Goal: Task Accomplishment & Management: Use online tool/utility

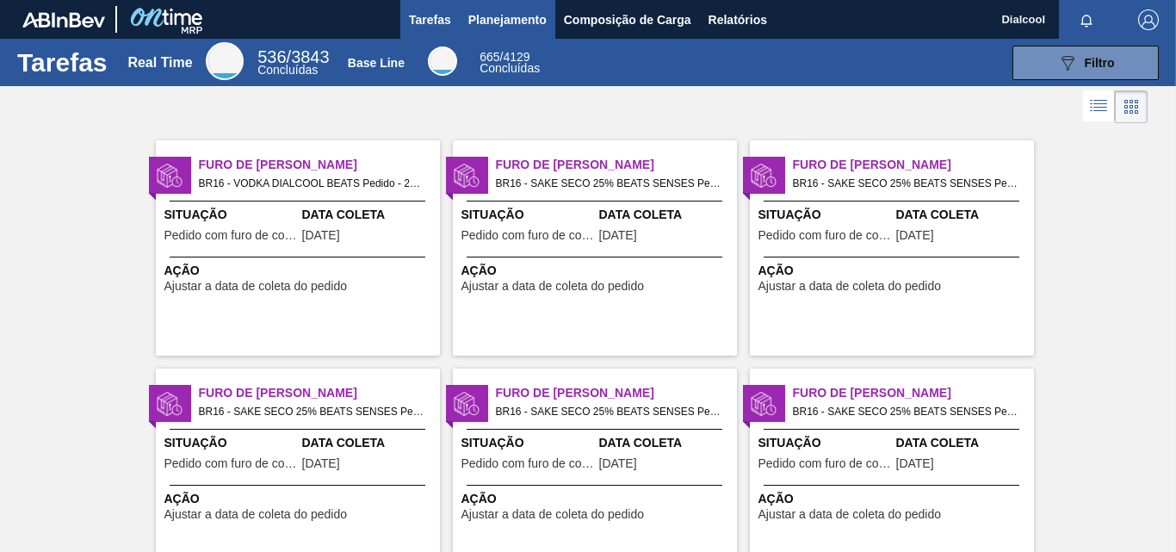
click at [534, 24] on span "Planejamento" at bounding box center [507, 19] width 78 height 21
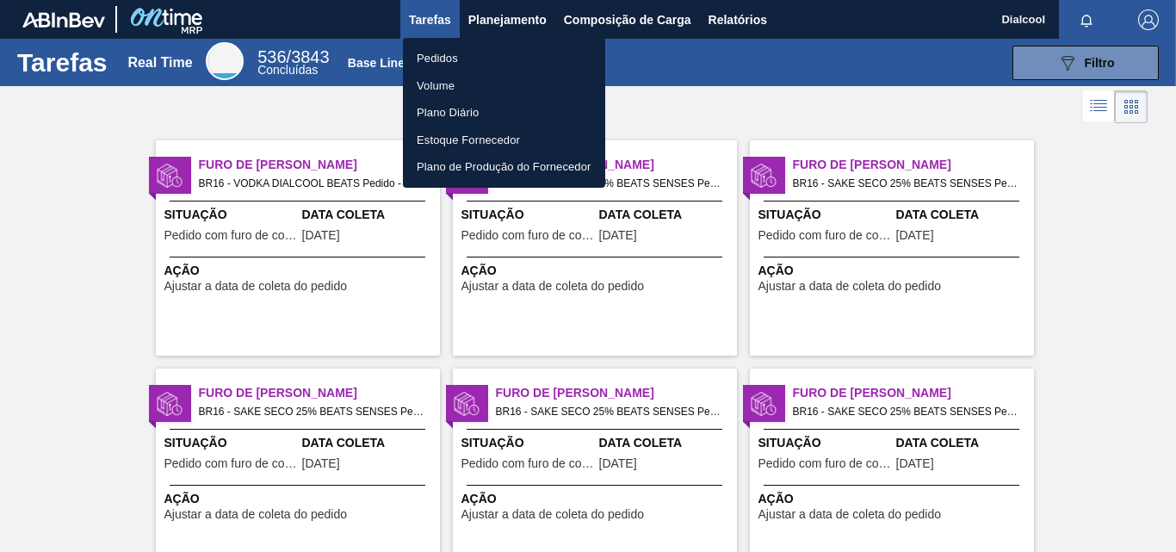
click at [440, 63] on li "Pedidos" at bounding box center [504, 59] width 202 height 28
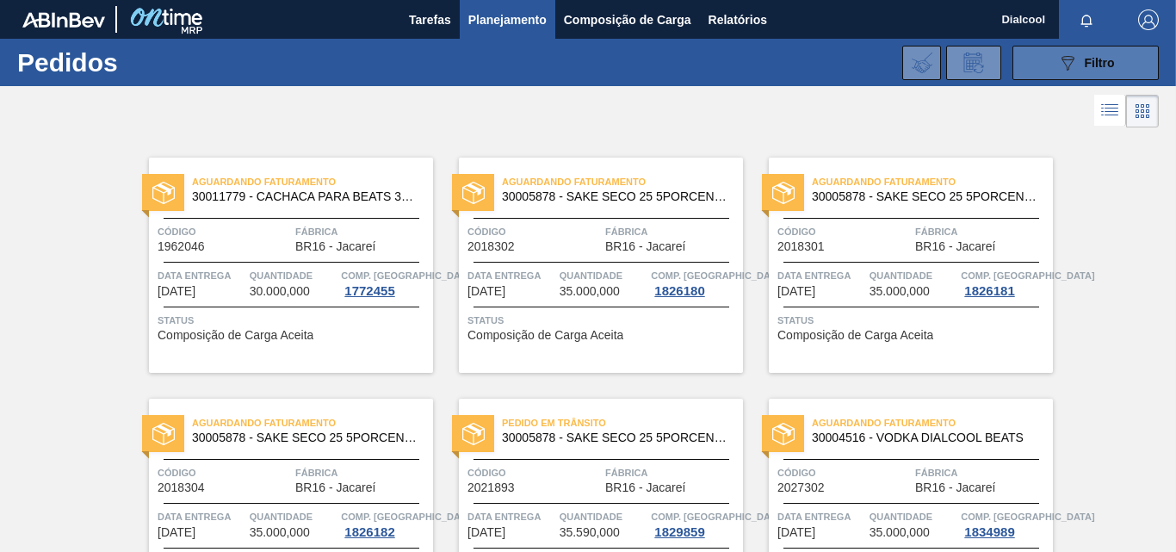
click at [1119, 55] on button "089F7B8B-B2A5-4AFE-B5C0-19BA573D28AC Filtro" at bounding box center [1086, 63] width 146 height 34
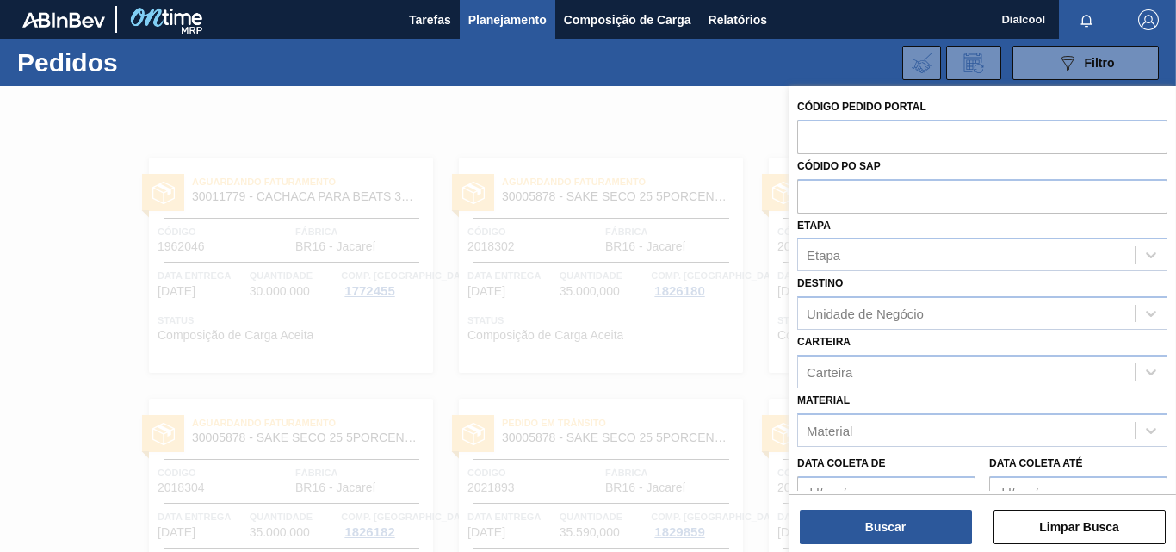
scroll to position [184, 0]
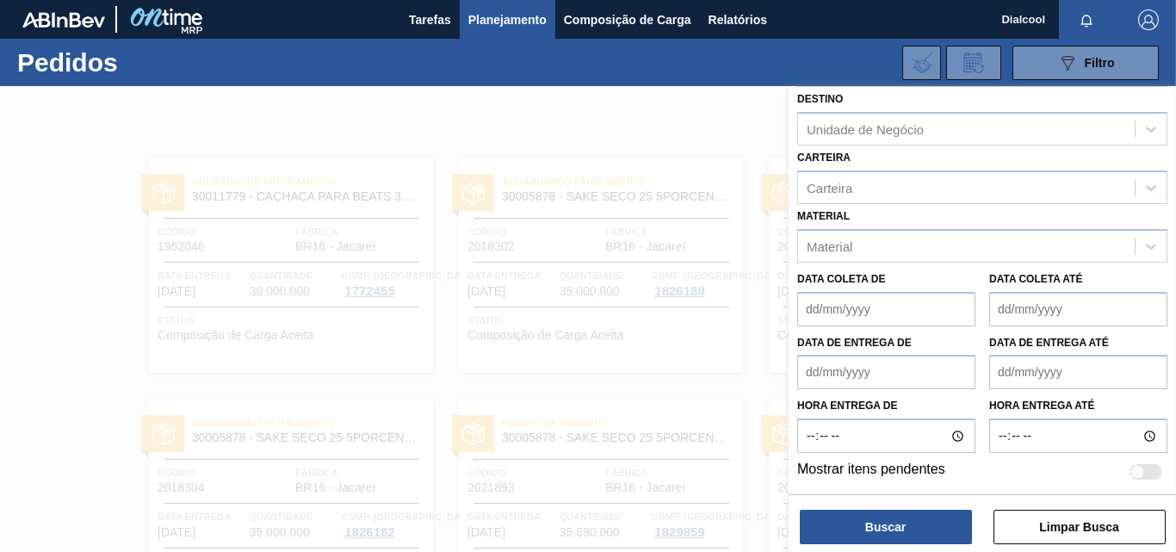
click at [1143, 472] on div at bounding box center [1146, 471] width 33 height 15
checkbox input "true"
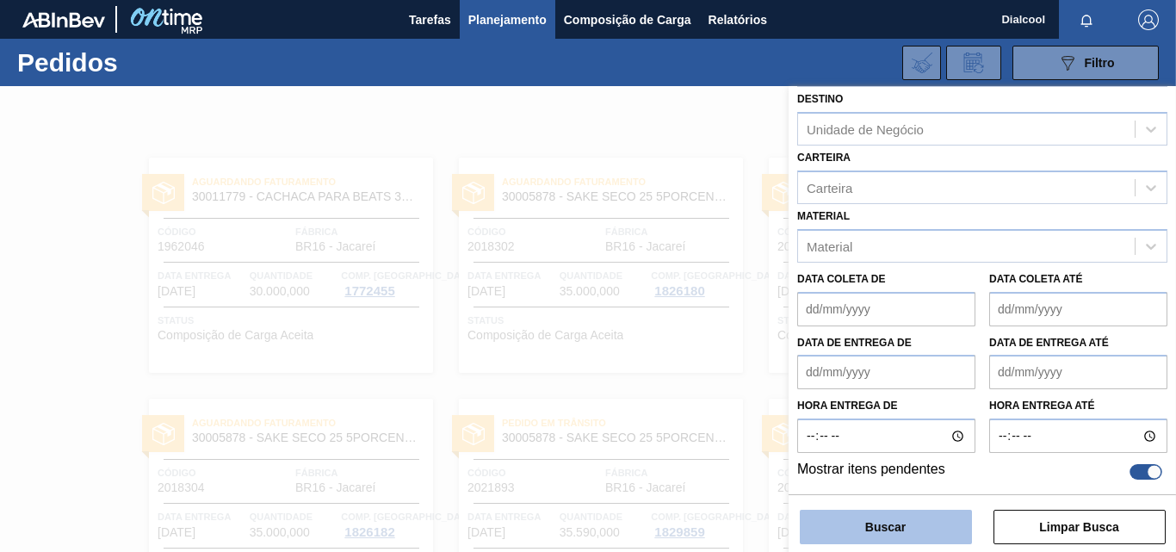
click at [924, 535] on button "Buscar" at bounding box center [886, 527] width 172 height 34
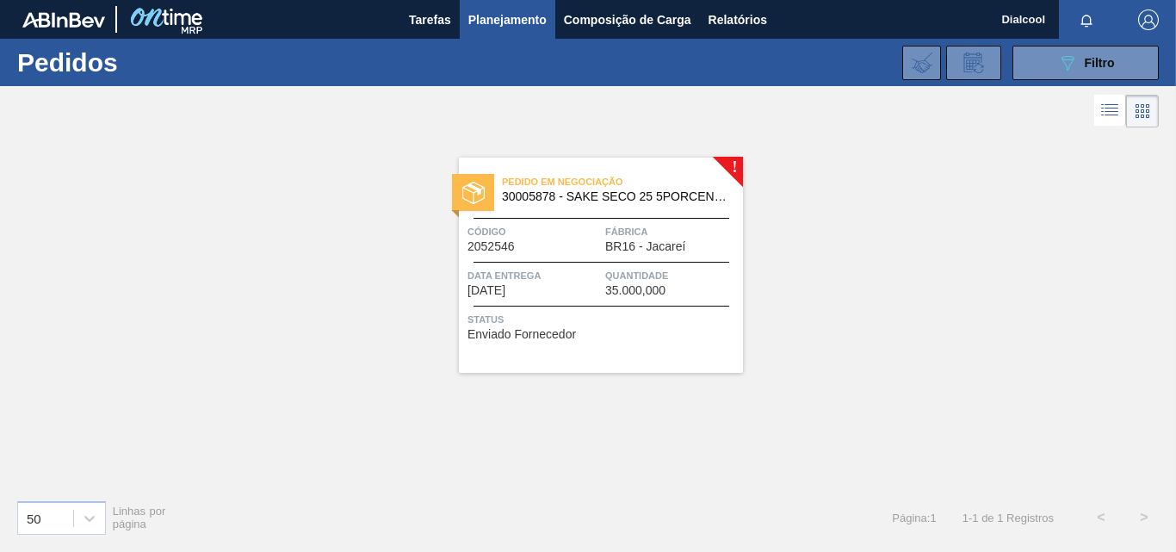
click at [665, 174] on span "Pedido em Negociação" at bounding box center [622, 181] width 241 height 17
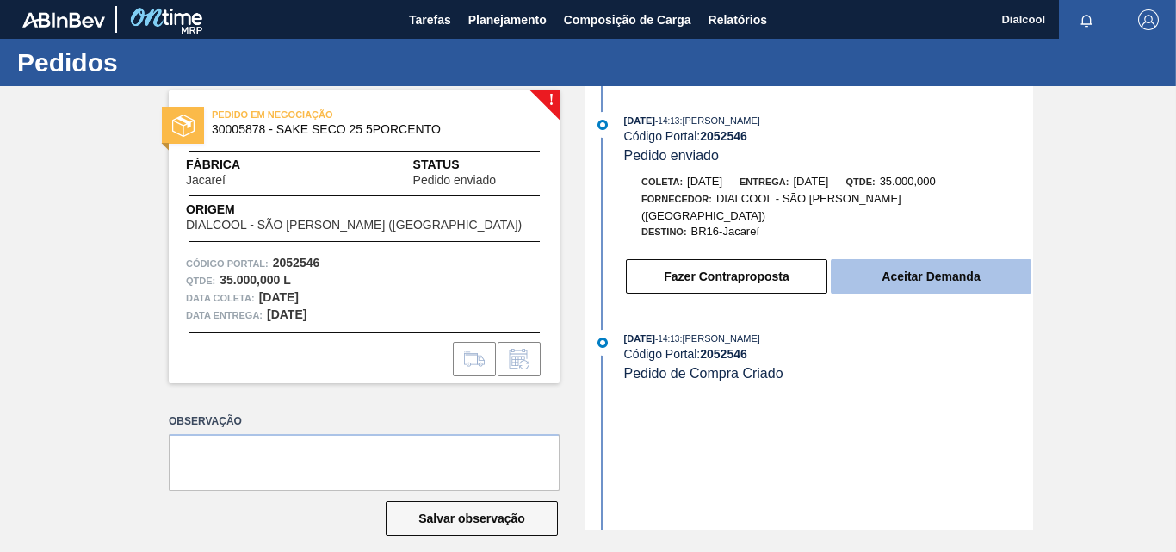
click at [871, 263] on button "Aceitar Demanda" at bounding box center [931, 276] width 201 height 34
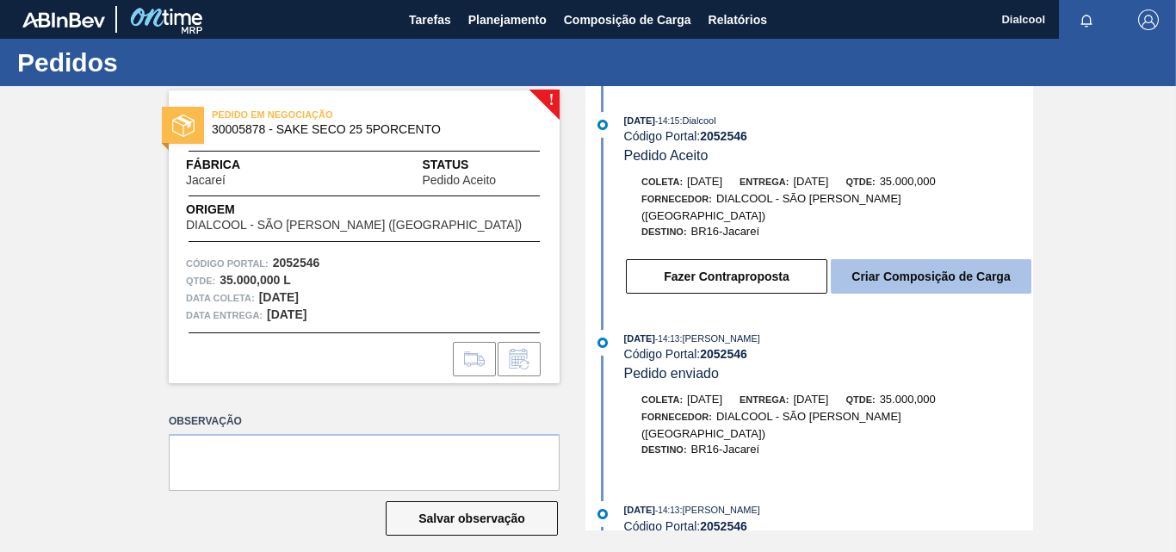
click at [975, 259] on button "Criar Composição de Carga" at bounding box center [931, 276] width 201 height 34
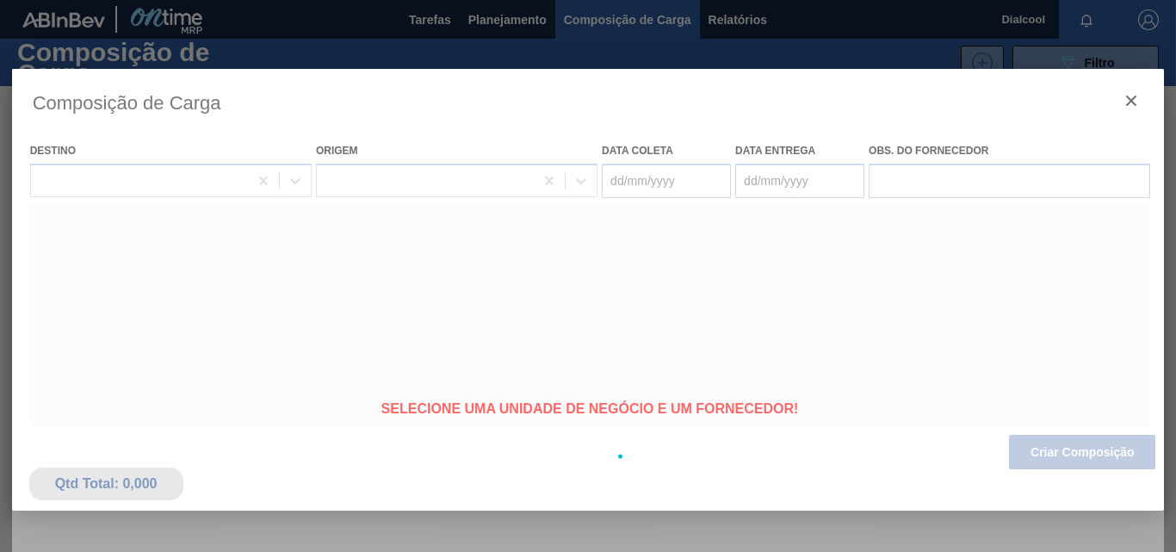
type de "[DATE]"
type até "[DATE]"
type coleta "[DATE]"
type Entrega "[DATE]"
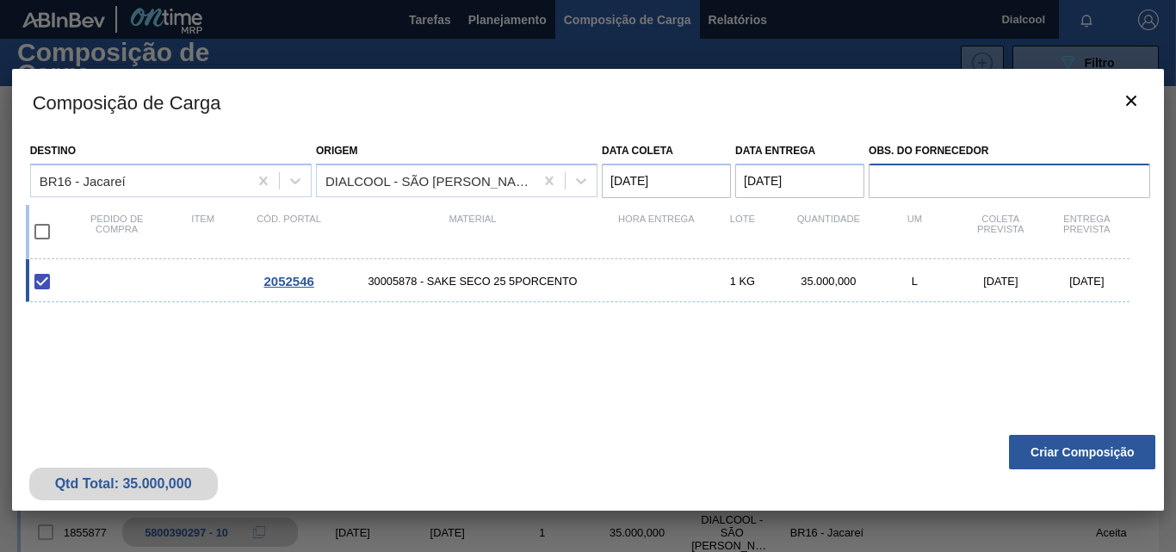
click at [945, 181] on input "Obs. do Fornecedor" at bounding box center [1010, 181] width 282 height 34
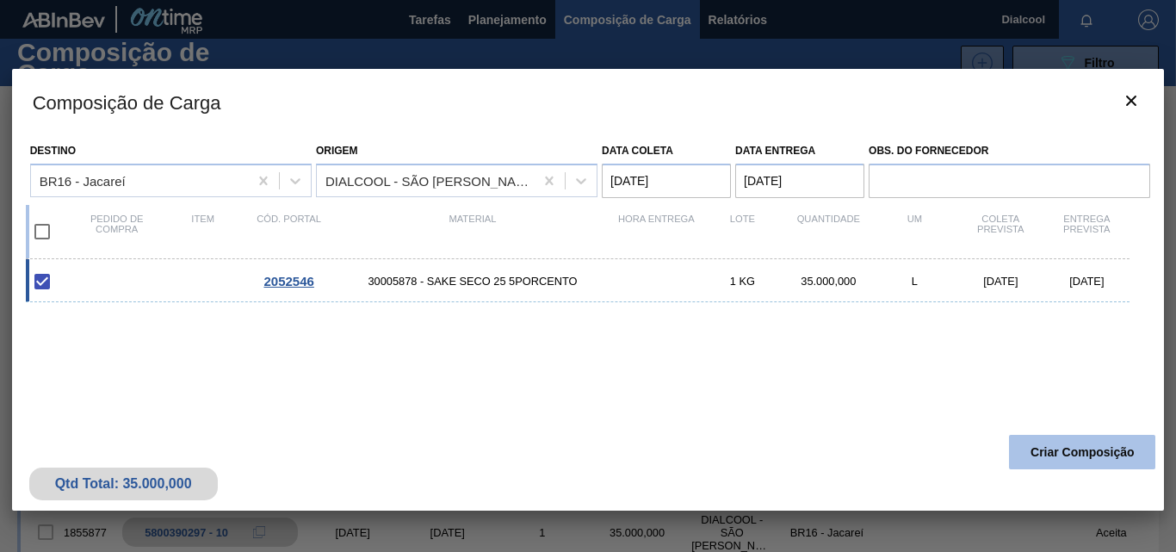
click at [1059, 446] on button "Criar Composição" at bounding box center [1082, 452] width 146 height 34
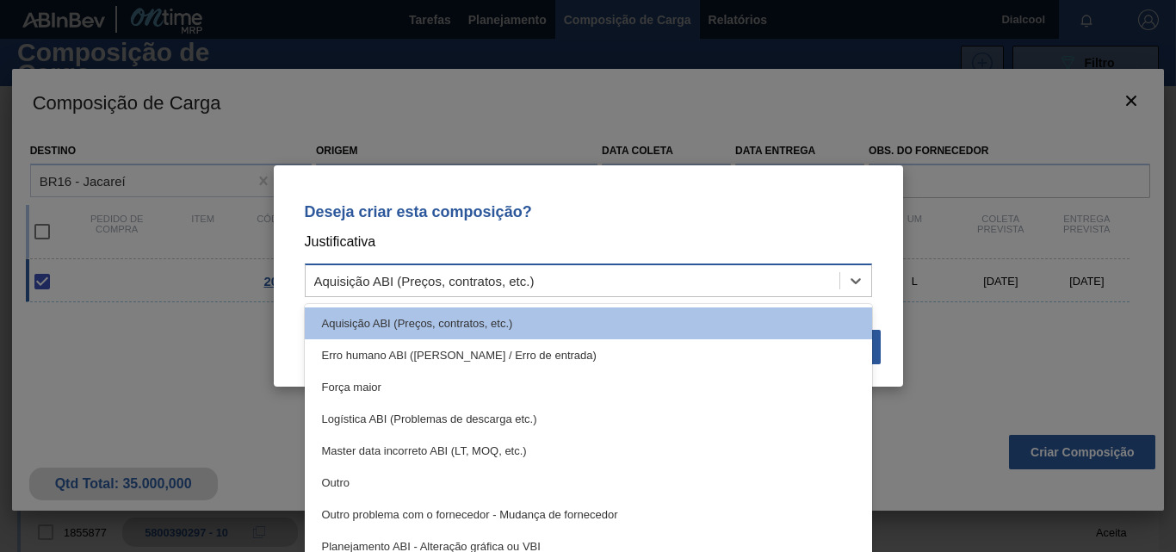
click at [542, 272] on div "Aquisição ABI (Preços, contratos, etc.)" at bounding box center [573, 281] width 534 height 25
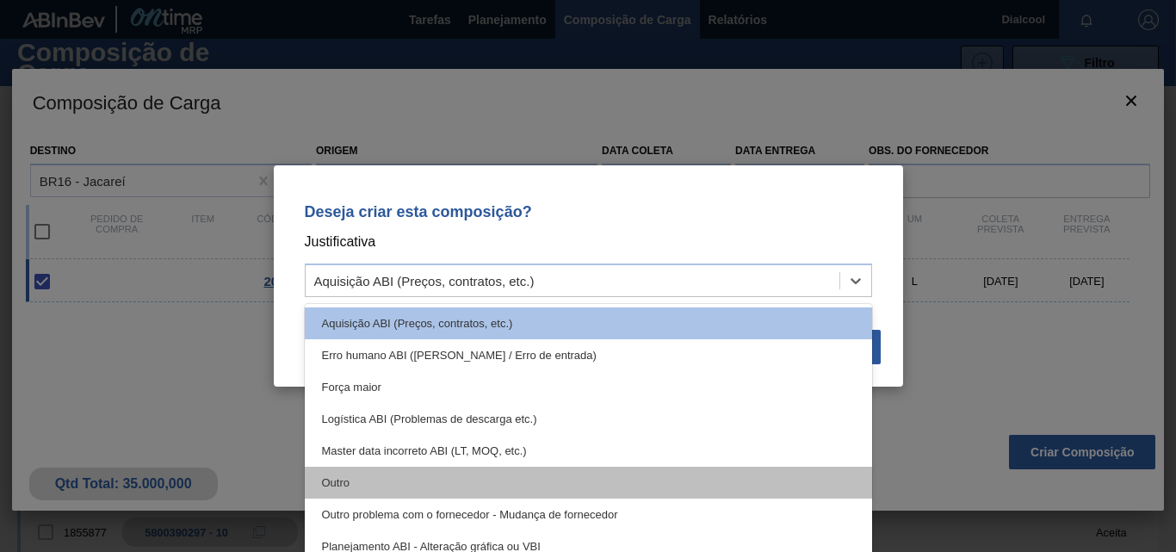
click at [383, 496] on div "Outro" at bounding box center [588, 483] width 567 height 32
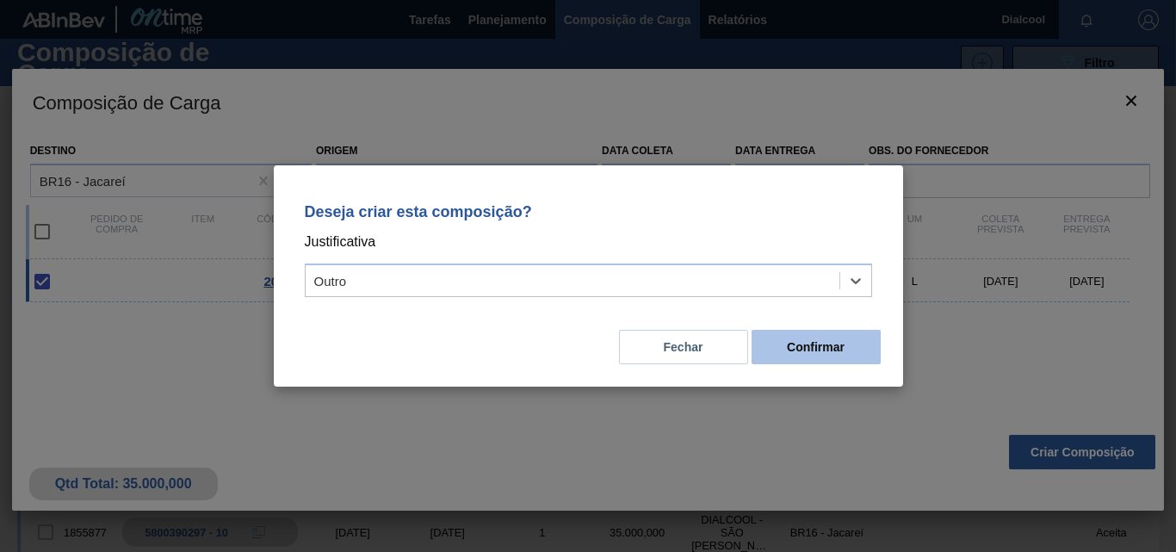
click at [791, 351] on button "Confirmar" at bounding box center [816, 347] width 129 height 34
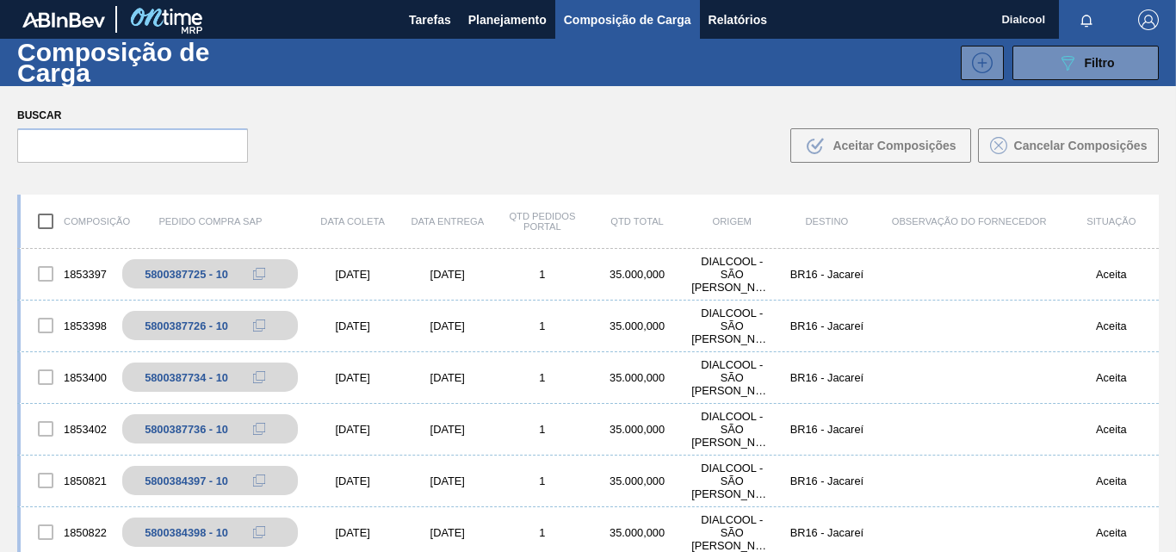
scroll to position [1378, 0]
